Goal: Task Accomplishment & Management: Manage account settings

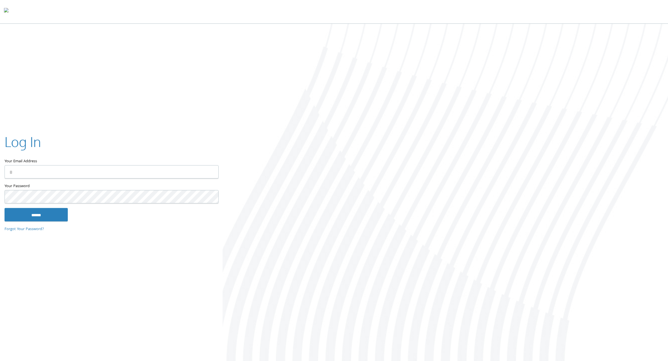
type input "**********"
click at [45, 216] on input "******" at bounding box center [36, 215] width 63 height 14
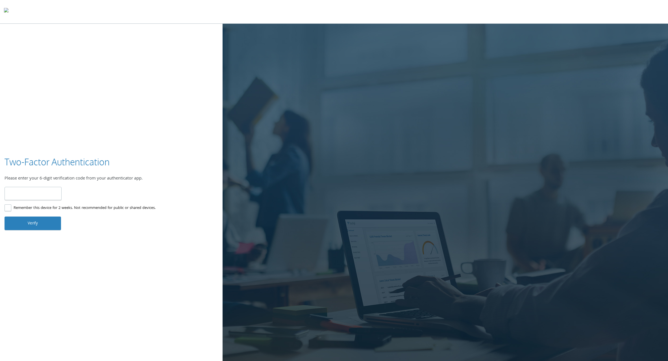
type input "******"
click at [38, 224] on button "Verify" at bounding box center [33, 223] width 56 height 14
